Goal: Information Seeking & Learning: Check status

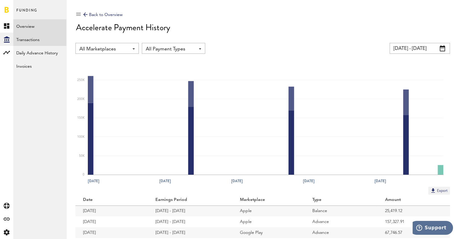
click at [43, 42] on link "Transactions" at bounding box center [39, 39] width 53 height 13
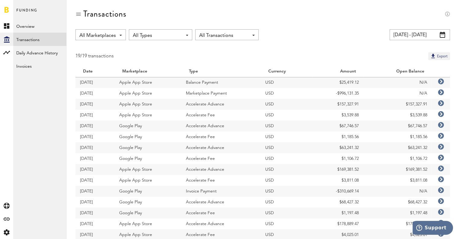
click at [443, 81] on icon at bounding box center [441, 81] width 6 height 6
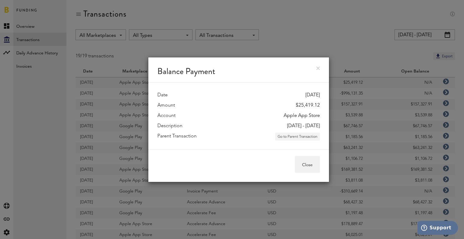
click at [307, 134] on button "Go to Parent Transaction" at bounding box center [297, 136] width 45 height 8
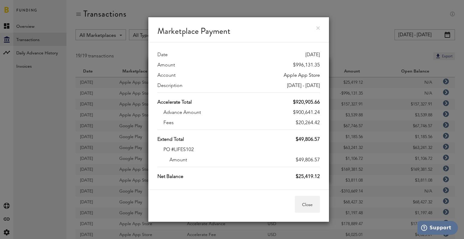
click at [316, 28] on link at bounding box center [318, 28] width 4 height 4
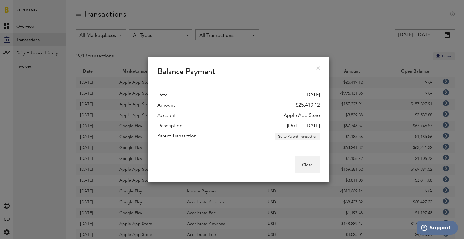
click at [319, 68] on link at bounding box center [318, 68] width 4 height 4
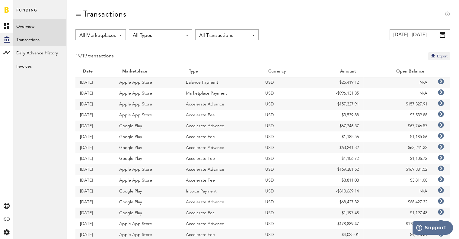
click at [18, 25] on link "Overview" at bounding box center [39, 25] width 53 height 13
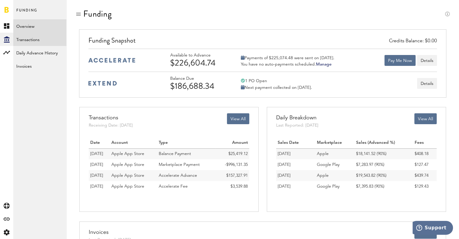
click at [27, 36] on link "Transactions" at bounding box center [39, 39] width 53 height 13
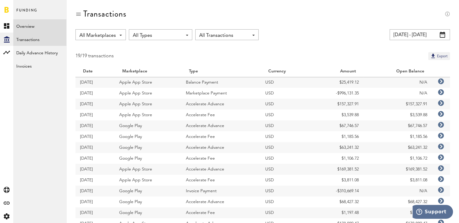
click at [26, 26] on link "Overview" at bounding box center [39, 25] width 53 height 13
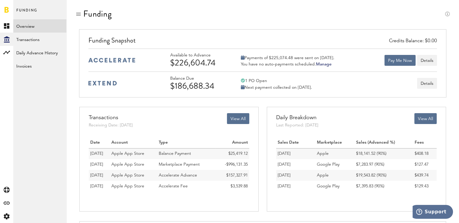
click at [36, 32] on link "Overview" at bounding box center [39, 25] width 53 height 13
click at [36, 34] on link "Transactions" at bounding box center [39, 39] width 53 height 13
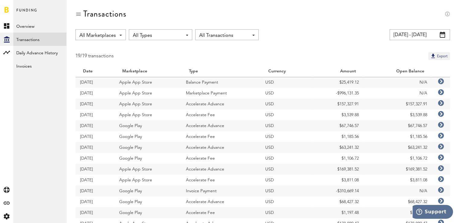
click at [408, 57] on div "19/19 transactions Export" at bounding box center [262, 56] width 374 height 8
click at [360, 41] on div "All Marketplaces All Marketplaces Apple App Store Google Play All Types All Typ…" at bounding box center [262, 160] width 393 height 263
click at [441, 80] on icon at bounding box center [441, 81] width 6 height 6
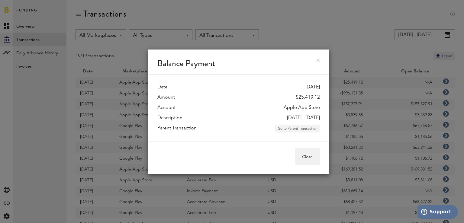
click at [301, 128] on button "Go to Parent Transaction" at bounding box center [297, 129] width 45 height 8
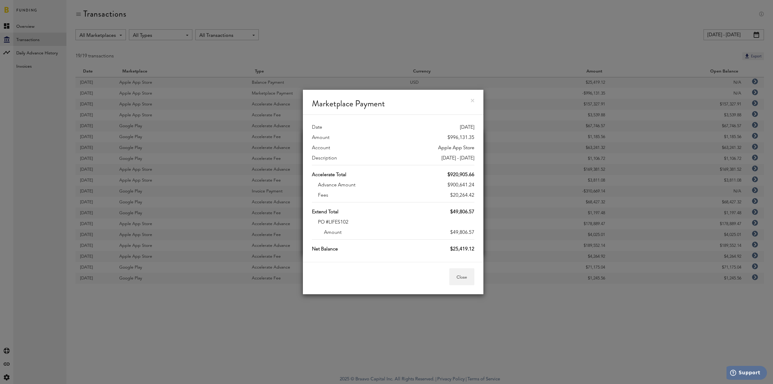
click at [463, 100] on link at bounding box center [472, 101] width 4 height 4
